Goal: Task Accomplishment & Management: Use online tool/utility

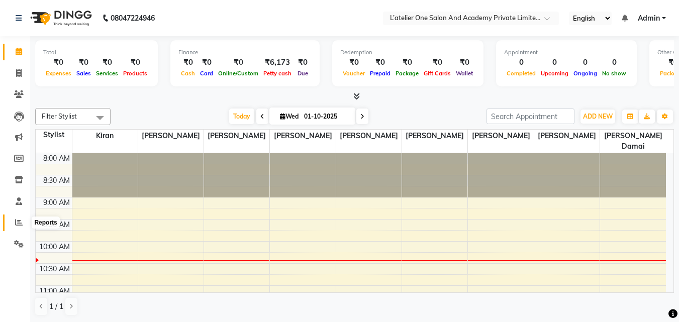
click at [17, 222] on icon at bounding box center [19, 223] width 8 height 8
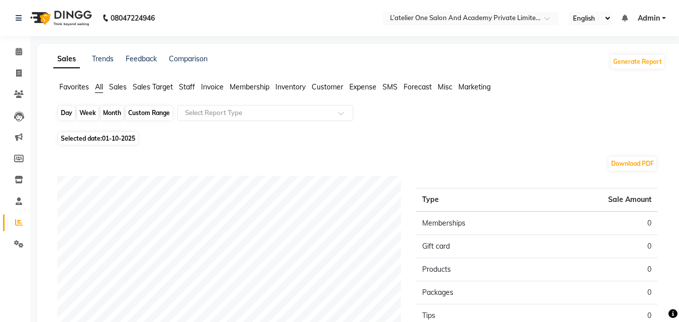
click at [68, 113] on div "Day" at bounding box center [66, 113] width 17 height 14
select select "10"
select select "2025"
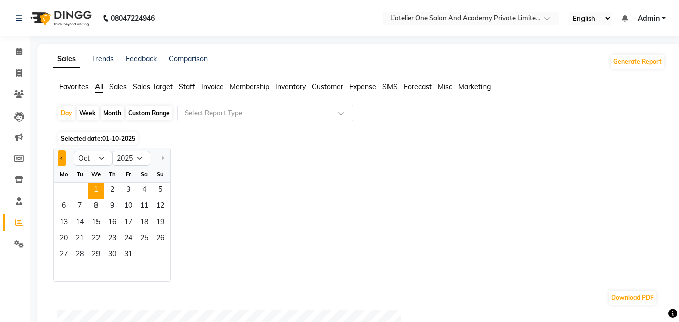
click at [60, 161] on button "Previous month" at bounding box center [62, 158] width 8 height 16
select select "9"
click at [82, 254] on span "30" at bounding box center [80, 255] width 16 height 16
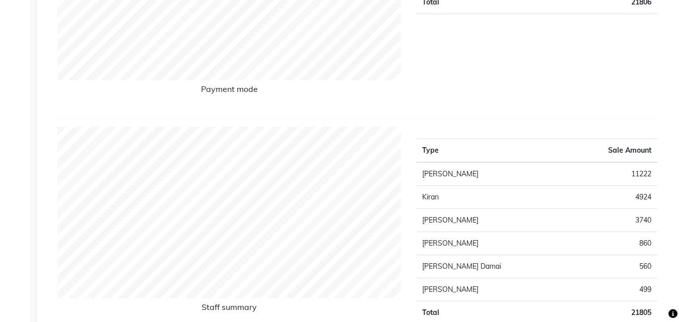
scroll to position [288, 0]
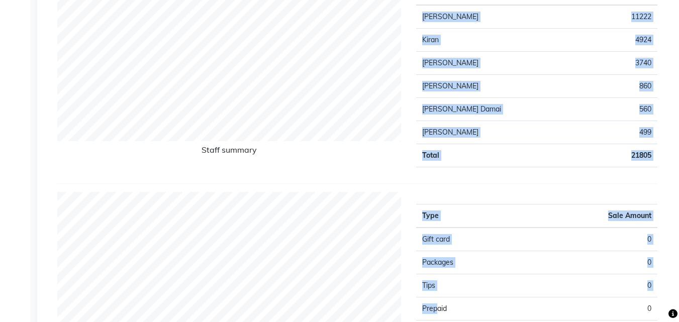
drag, startPoint x: 409, startPoint y: 250, endPoint x: 446, endPoint y: 342, distance: 98.3
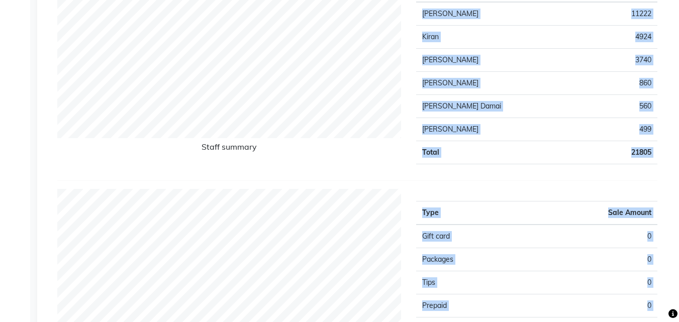
scroll to position [430, 0]
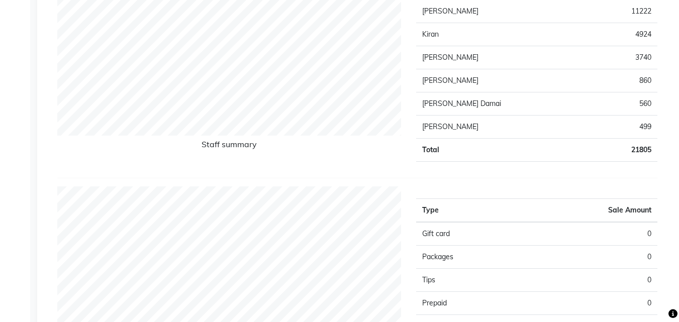
click at [243, 161] on div "Staff summary" at bounding box center [229, 67] width 359 height 206
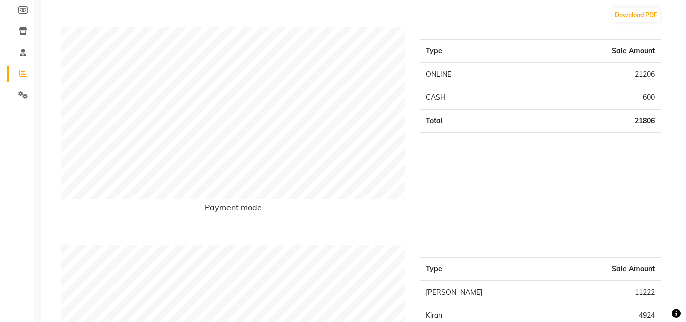
scroll to position [0, 0]
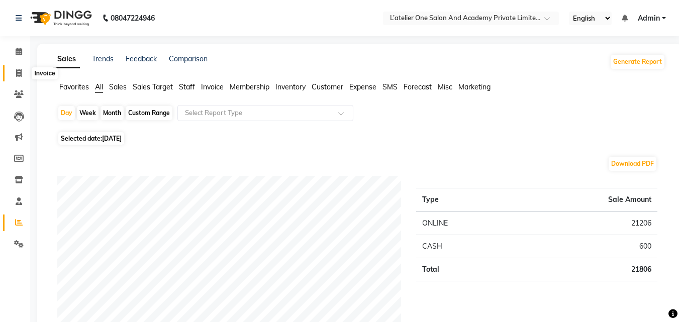
click at [20, 70] on icon at bounding box center [19, 73] width 6 height 8
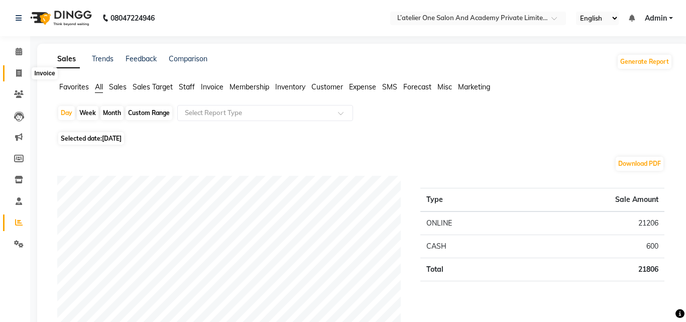
select select "6939"
select select "service"
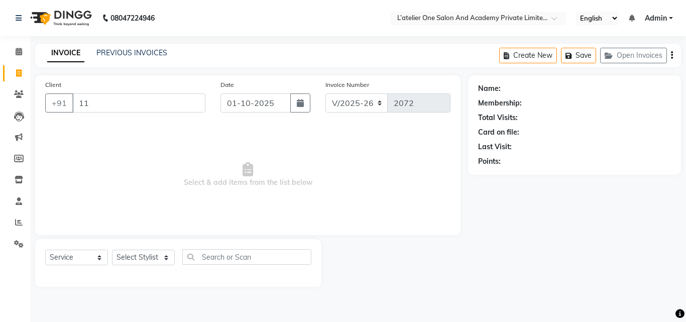
type input "11"
